Goal: Task Accomplishment & Management: Manage account settings

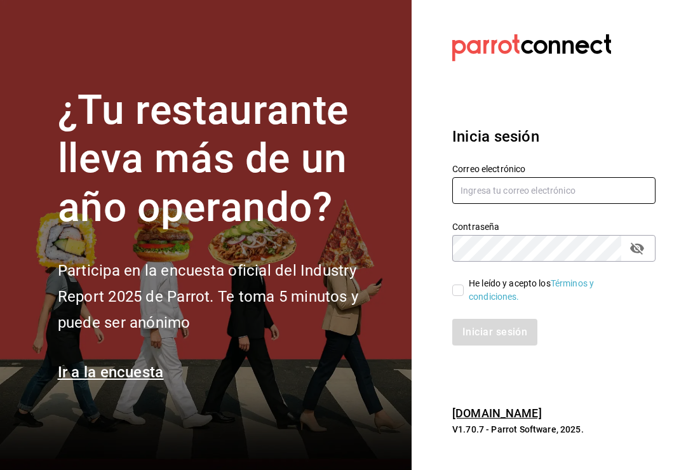
click at [633, 188] on input "text" at bounding box center [553, 190] width 203 height 27
click at [631, 185] on div "Correo electrónico" at bounding box center [553, 184] width 203 height 43
click at [580, 203] on input "text" at bounding box center [553, 190] width 203 height 27
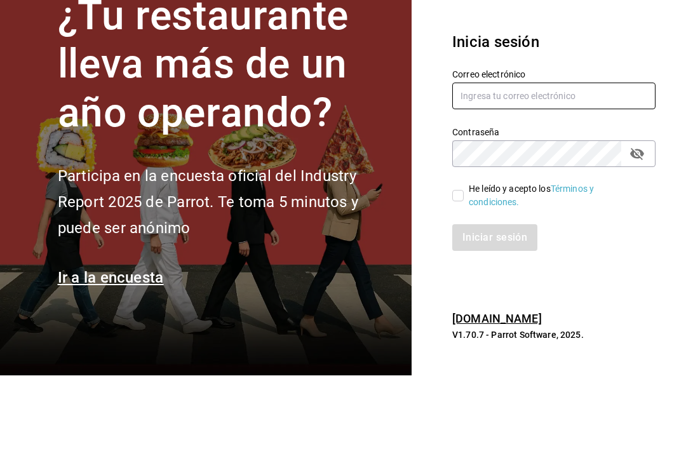
type input "mochomos.palmas@grupocosteno.com"
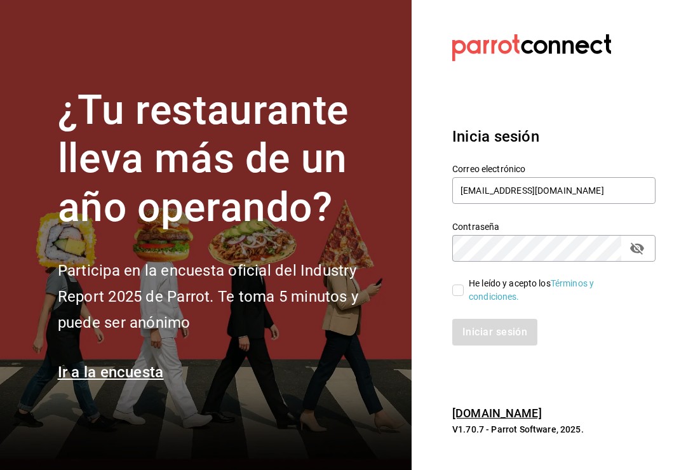
click at [640, 243] on icon "passwordField" at bounding box center [637, 249] width 14 height 12
click at [463, 285] on input "He leído y acepto los Términos y condiciones." at bounding box center [457, 290] width 11 height 11
checkbox input "true"
click at [500, 323] on button "Iniciar sesión" at bounding box center [495, 332] width 86 height 27
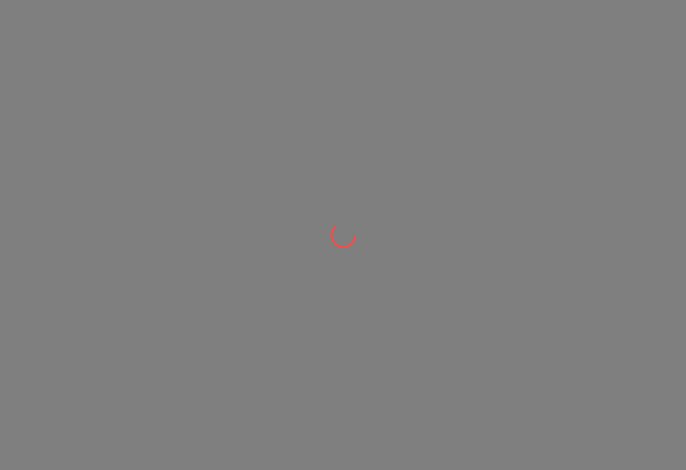
click at [53, 324] on div at bounding box center [343, 235] width 686 height 470
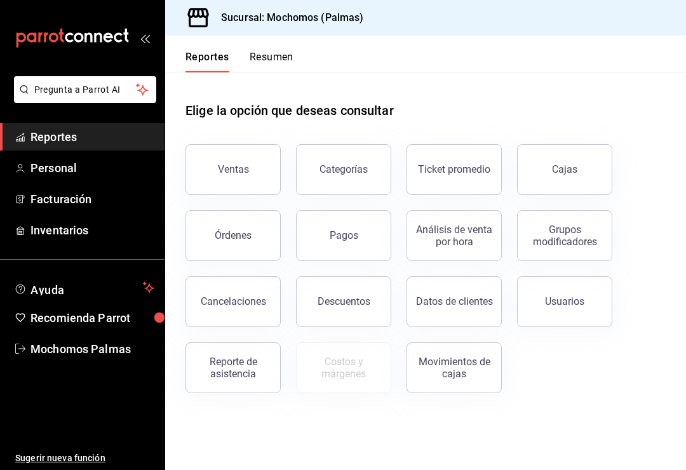
click at [253, 237] on button "Órdenes" at bounding box center [232, 235] width 95 height 51
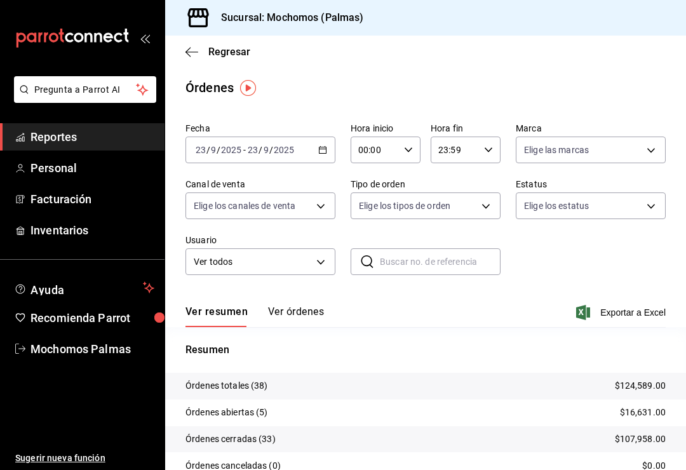
click at [297, 312] on button "Ver órdenes" at bounding box center [296, 316] width 56 height 22
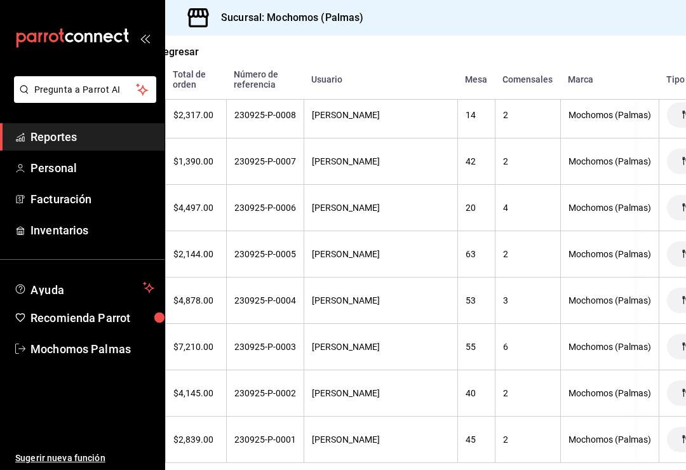
scroll to position [1684, 53]
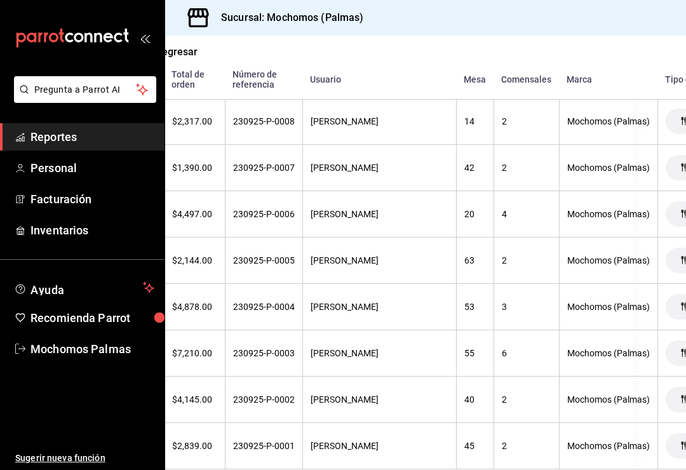
click at [599, 312] on div "Mochomos (Palmas)" at bounding box center [608, 307] width 83 height 10
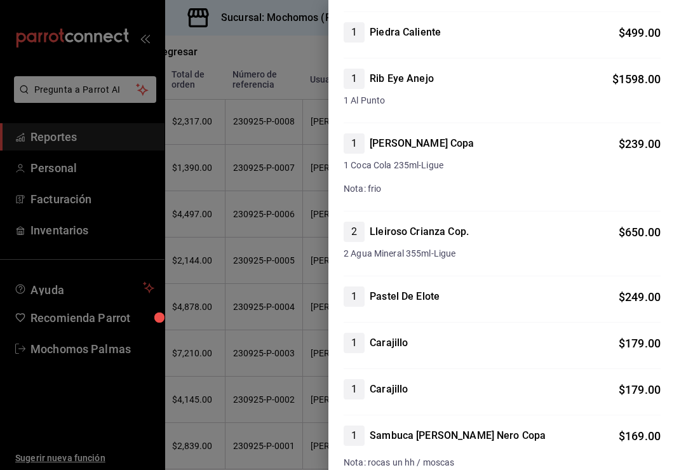
scroll to position [451, 0]
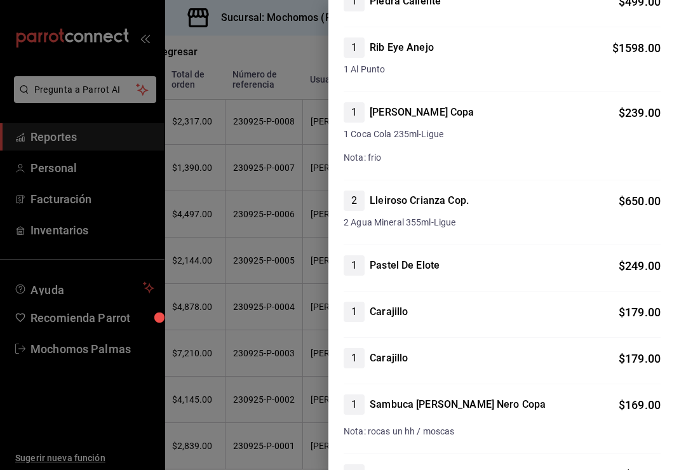
click at [238, 359] on div at bounding box center [343, 235] width 686 height 470
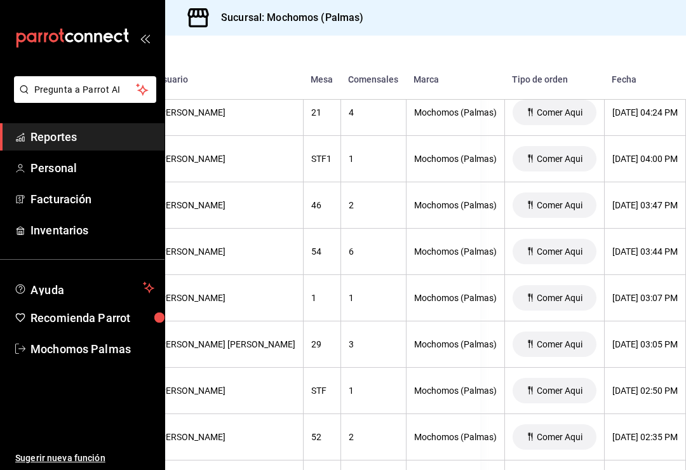
scroll to position [1261, 203]
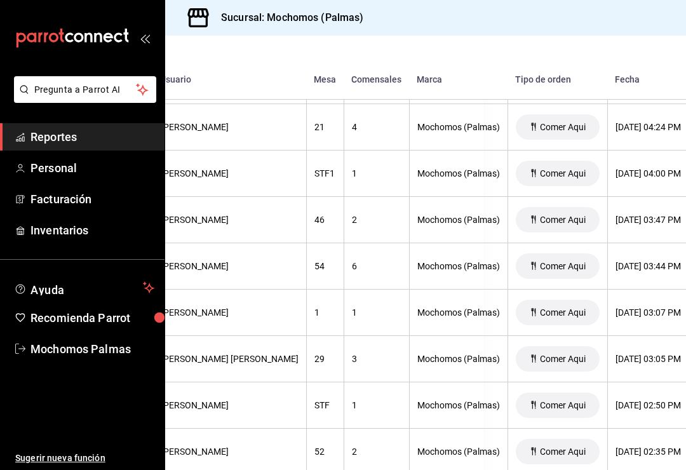
click at [615, 268] on div "[DATE] 03:44 PM" at bounding box center [647, 266] width 65 height 10
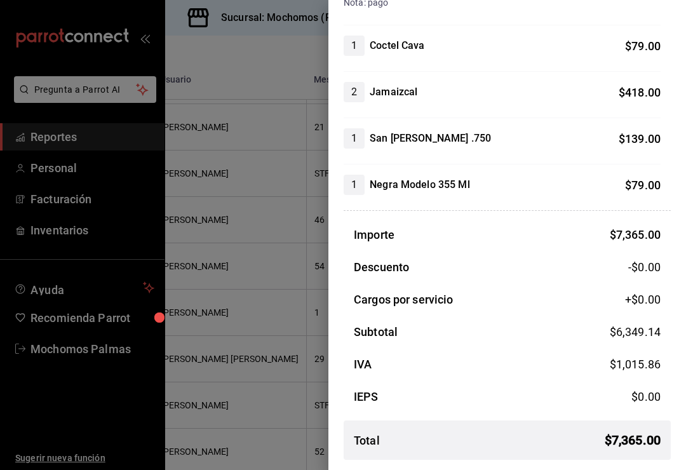
scroll to position [1177, 0]
click at [264, 399] on div at bounding box center [343, 235] width 686 height 470
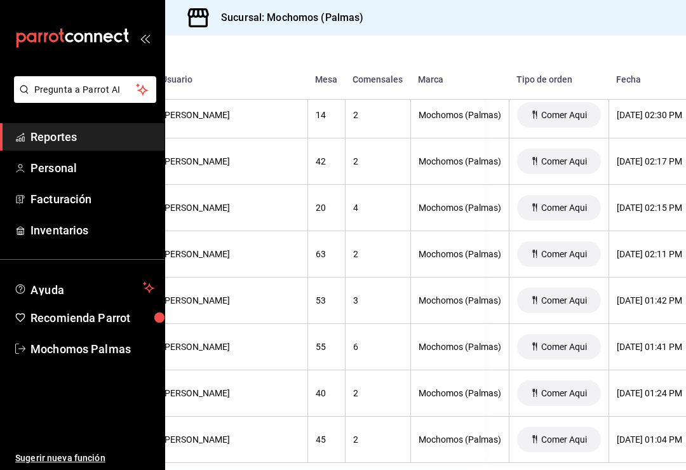
scroll to position [1690, 203]
click at [616, 304] on div "[DATE] 01:42 PM" at bounding box center [647, 300] width 65 height 10
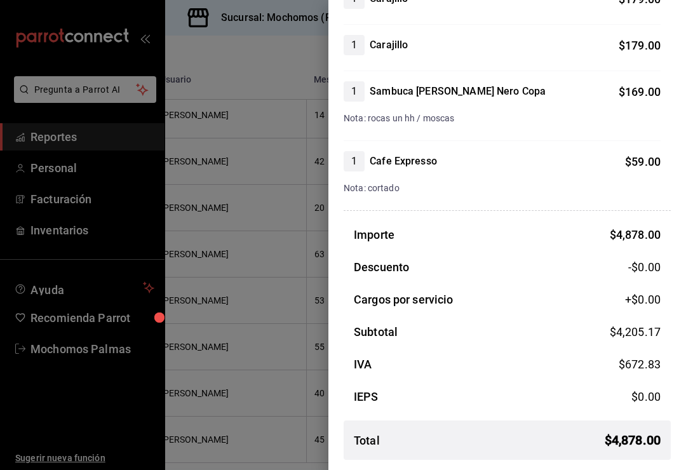
scroll to position [764, 0]
click at [272, 384] on div at bounding box center [343, 235] width 686 height 470
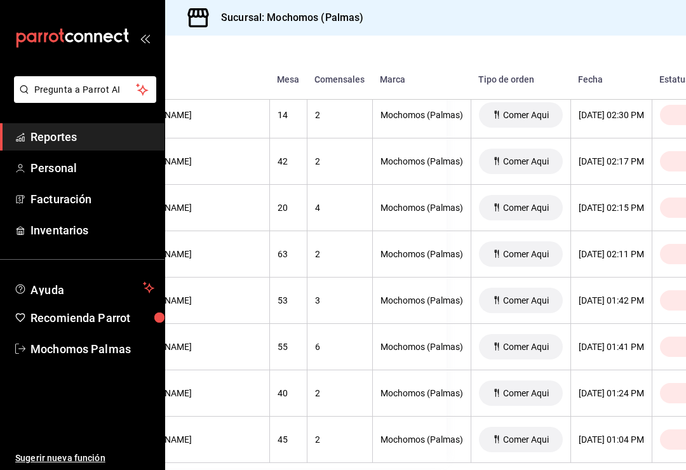
scroll to position [1690, 238]
click at [586, 342] on div "[DATE] 01:41 PM" at bounding box center [612, 347] width 65 height 10
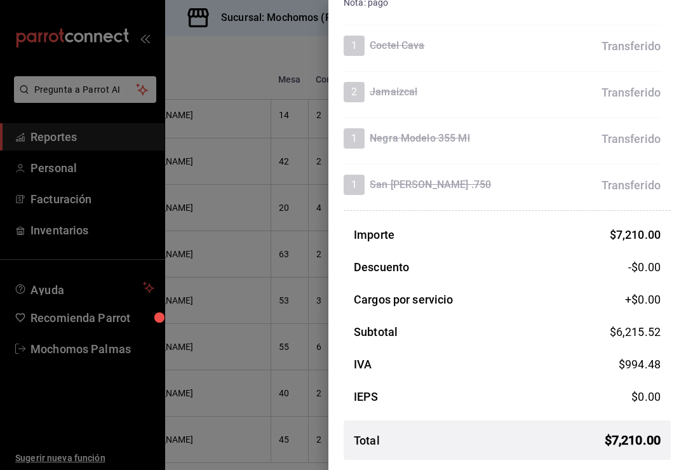
scroll to position [2048, 0]
click at [222, 365] on div at bounding box center [343, 235] width 686 height 470
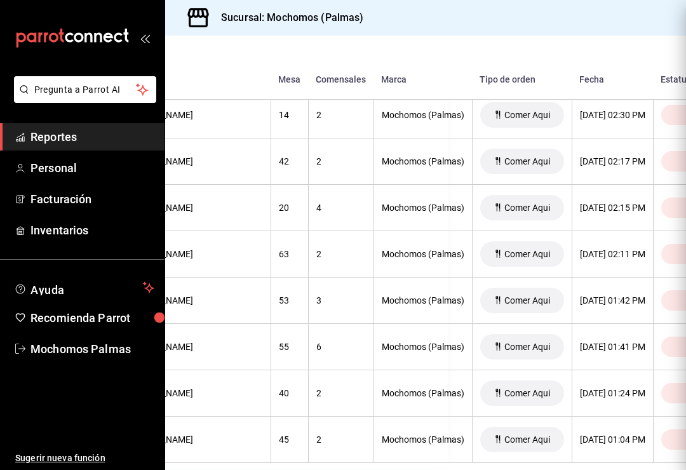
scroll to position [0, 0]
